Goal: Task Accomplishment & Management: Complete application form

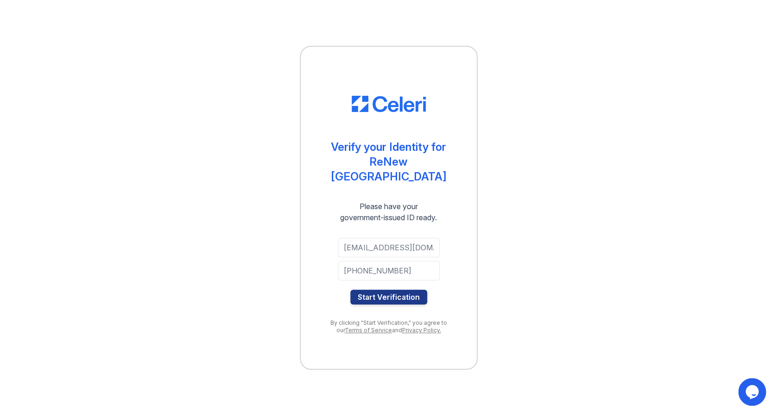
drag, startPoint x: 412, startPoint y: 288, endPoint x: 428, endPoint y: 224, distance: 66.5
click at [412, 290] on button "Start Verification" at bounding box center [388, 297] width 77 height 15
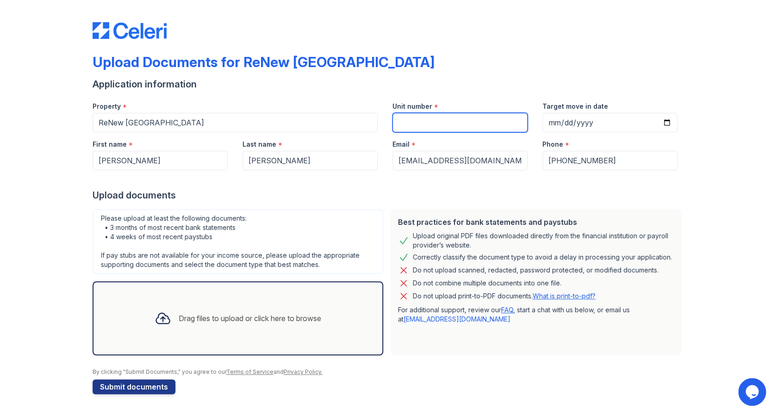
click at [423, 123] on input "Unit number" at bounding box center [460, 122] width 135 height 19
click at [584, 298] on link "What is print-to-pdf?" at bounding box center [564, 296] width 63 height 8
click at [426, 127] on input "Unit number" at bounding box center [460, 122] width 135 height 19
type input "1W"
click at [240, 310] on div "Drag files to upload or click here to browse" at bounding box center [237, 318] width 181 height 31
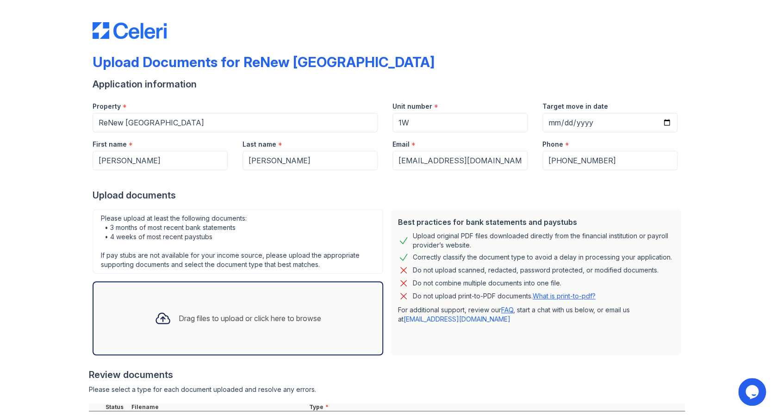
scroll to position [82, 0]
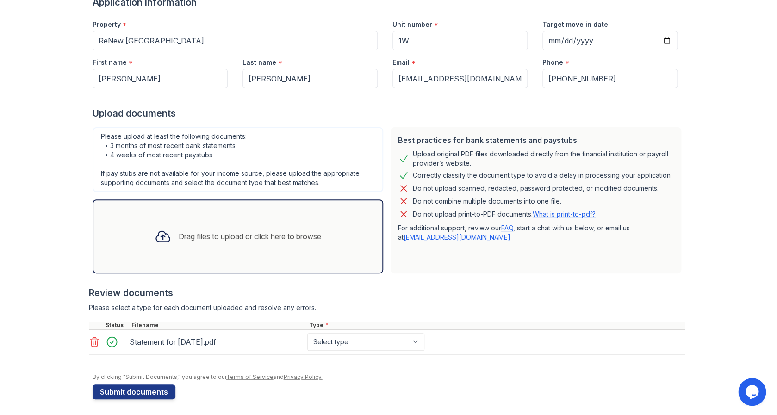
click at [248, 230] on div "Drag files to upload or click here to browse" at bounding box center [237, 236] width 181 height 31
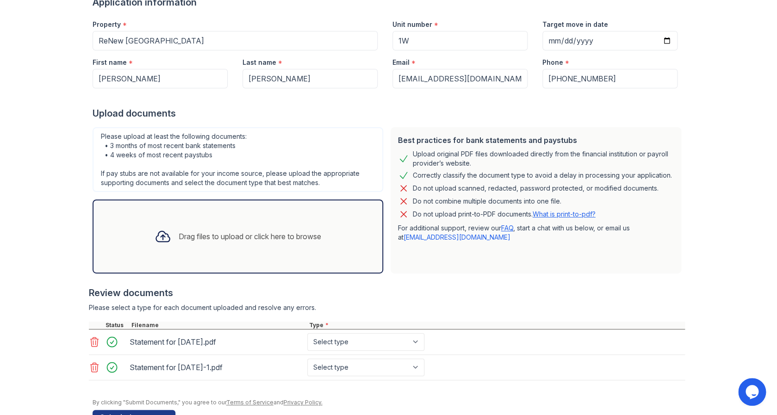
click at [241, 238] on div "Drag files to upload or click here to browse" at bounding box center [250, 236] width 143 height 11
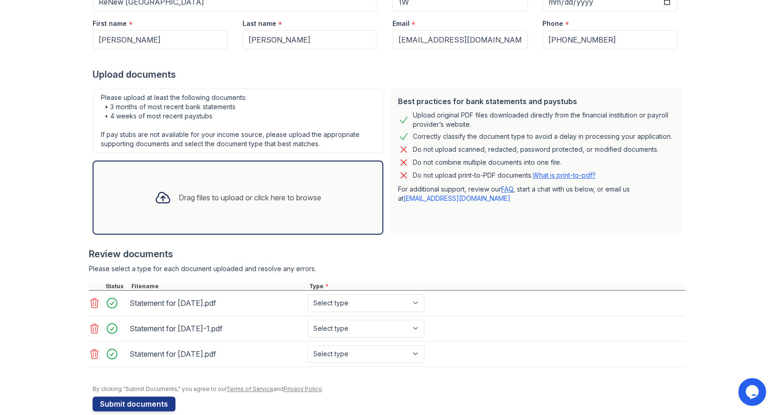
scroll to position [136, 0]
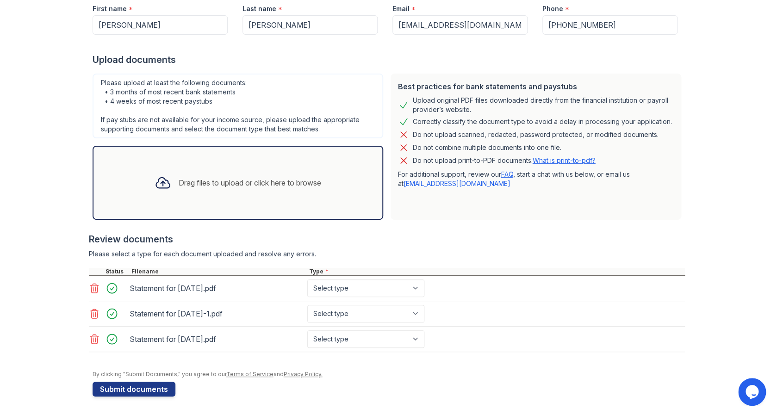
click at [244, 203] on div "Drag files to upload or click here to browse" at bounding box center [238, 183] width 291 height 74
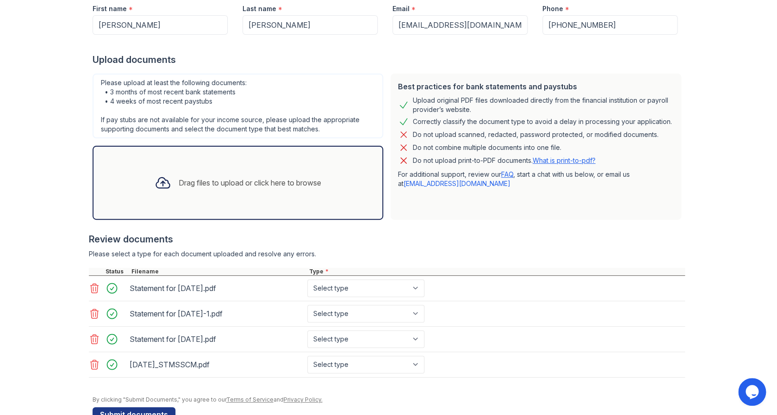
click at [196, 181] on div "Drag files to upload or click here to browse" at bounding box center [250, 182] width 143 height 11
click at [92, 365] on icon at bounding box center [94, 364] width 11 height 11
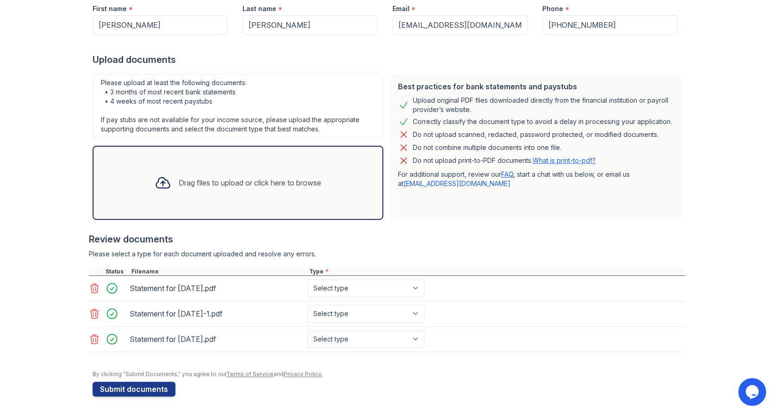
click at [185, 183] on div "Drag files to upload or click here to browse" at bounding box center [250, 182] width 143 height 11
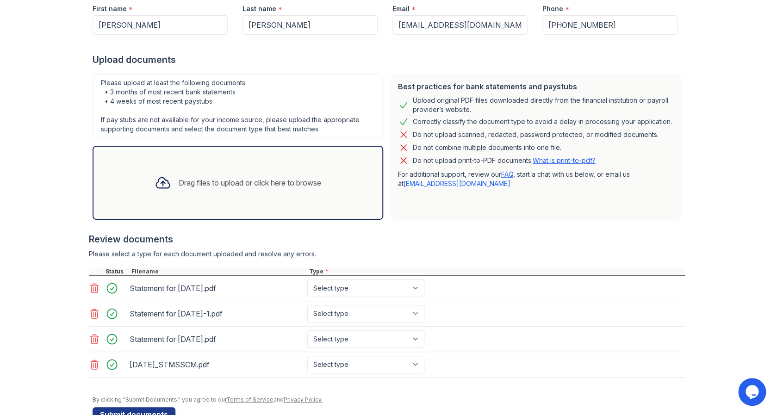
click at [156, 189] on icon at bounding box center [163, 183] width 17 height 17
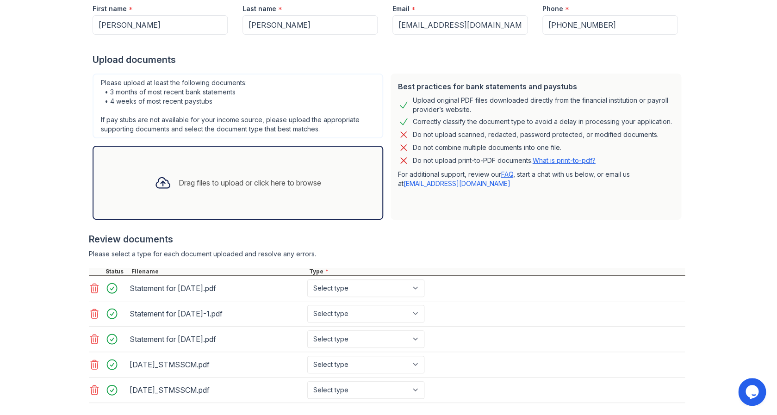
click at [195, 206] on div "Drag files to upload or click here to browse" at bounding box center [238, 183] width 291 height 74
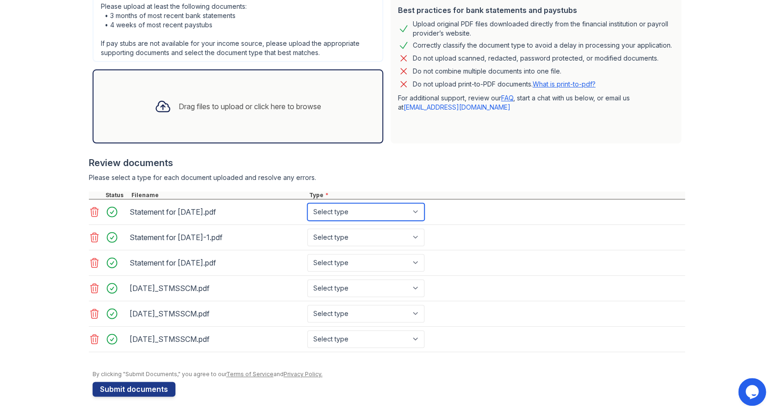
select select "paystub"
click option "Paystub" at bounding box center [0, 0] width 0 height 0
select select "paystub"
click option "Paystub" at bounding box center [0, 0] width 0 height 0
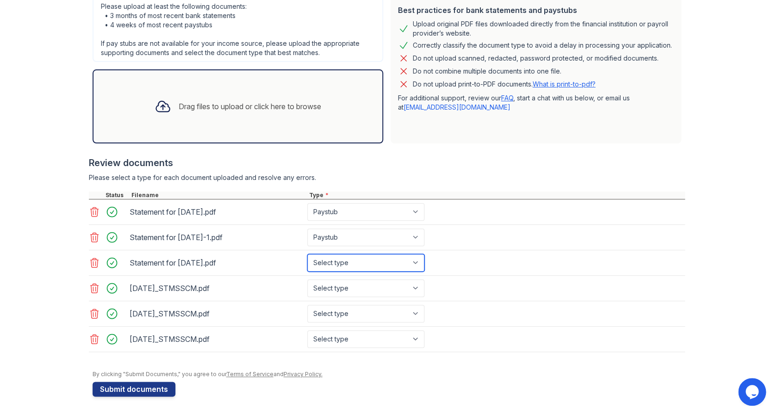
select select "paystub"
click option "Paystub" at bounding box center [0, 0] width 0 height 0
select select "bank_statement"
click option "Bank Statement" at bounding box center [0, 0] width 0 height 0
select select "bank_statement"
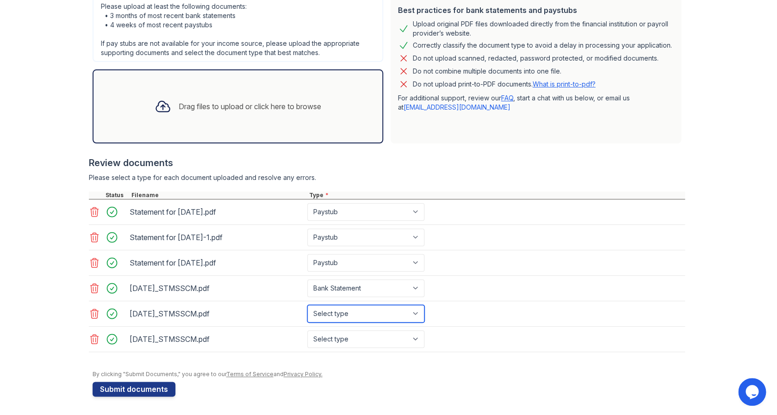
click option "Bank Statement" at bounding box center [0, 0] width 0 height 0
click at [307, 331] on select "Select type Paystub Bank Statement Offer Letter Tax Documents Benefit Award Let…" at bounding box center [365, 340] width 117 height 18
select select "bank_statement"
click option "Bank Statement" at bounding box center [0, 0] width 0 height 0
click at [122, 387] on button "Submit documents" at bounding box center [134, 389] width 83 height 15
